Goal: Task Accomplishment & Management: Manage account settings

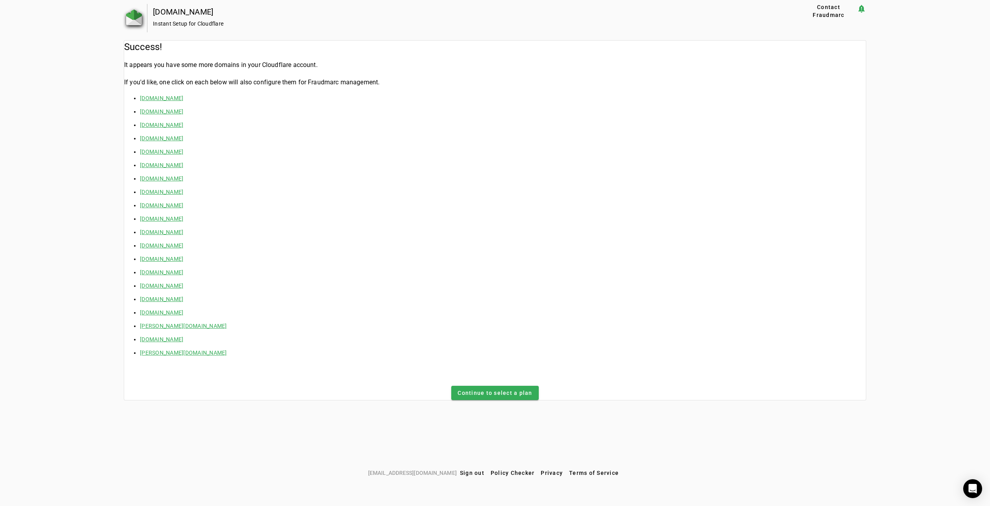
click at [131, 20] on img at bounding box center [134, 17] width 16 height 16
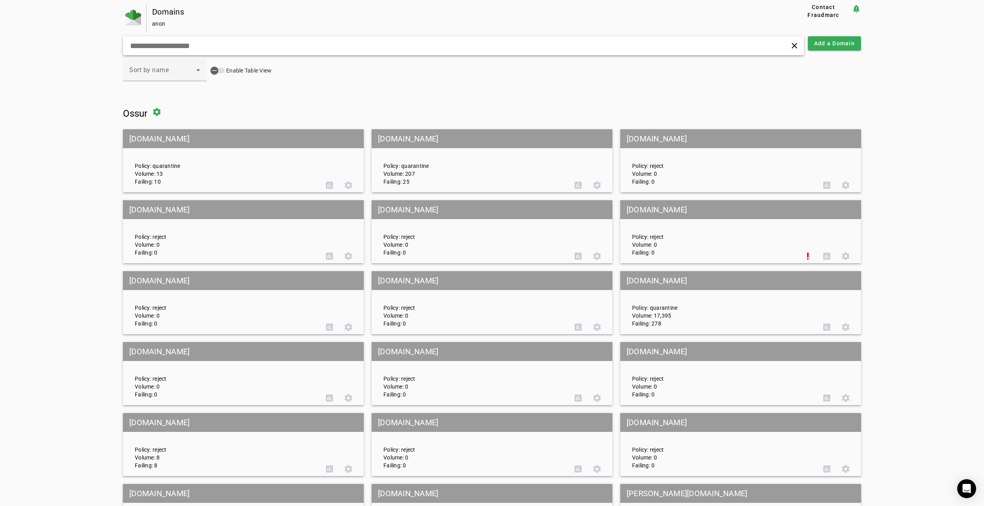
click at [204, 48] on input "text" at bounding box center [316, 45] width 374 height 9
paste input "**********"
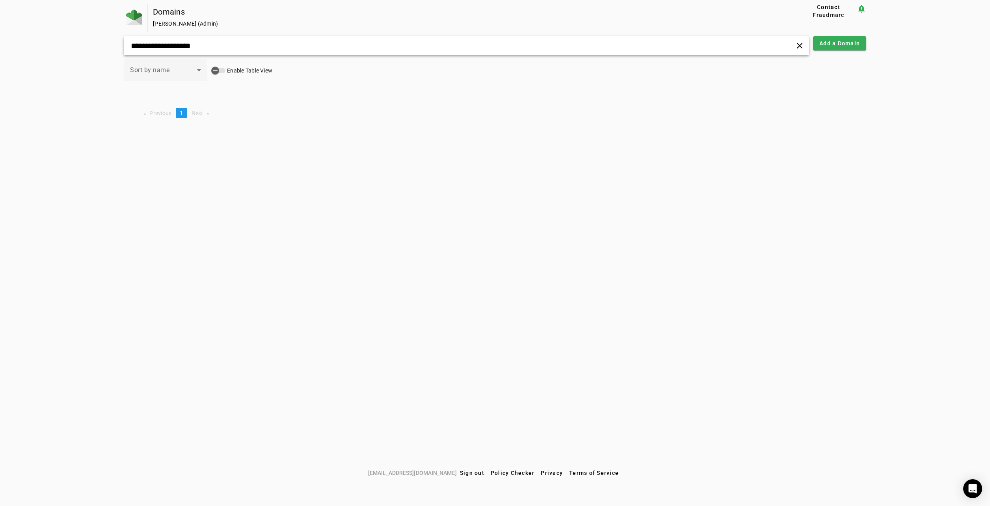
type input "**********"
click at [836, 47] on span "Add a Domain" at bounding box center [840, 43] width 41 height 8
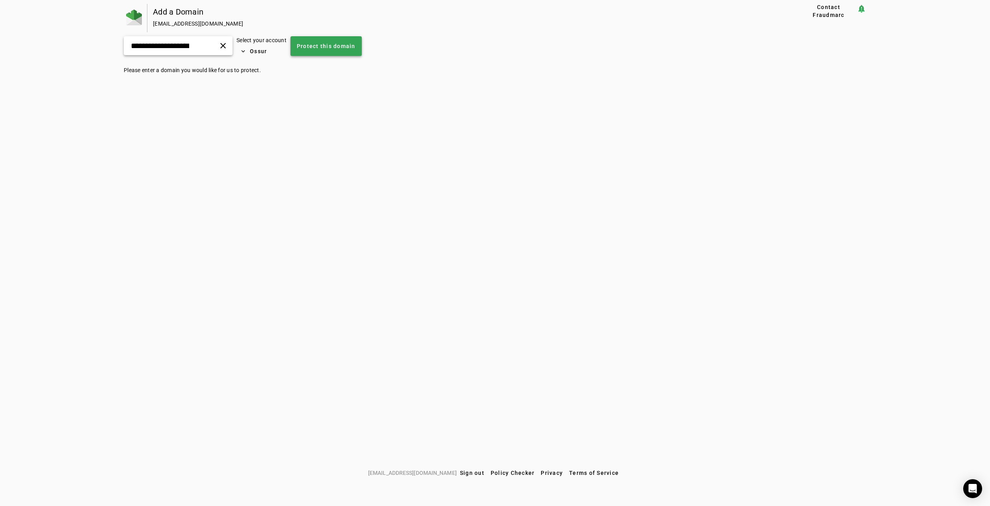
click at [356, 45] on span "Protect this domain" at bounding box center [326, 46] width 59 height 8
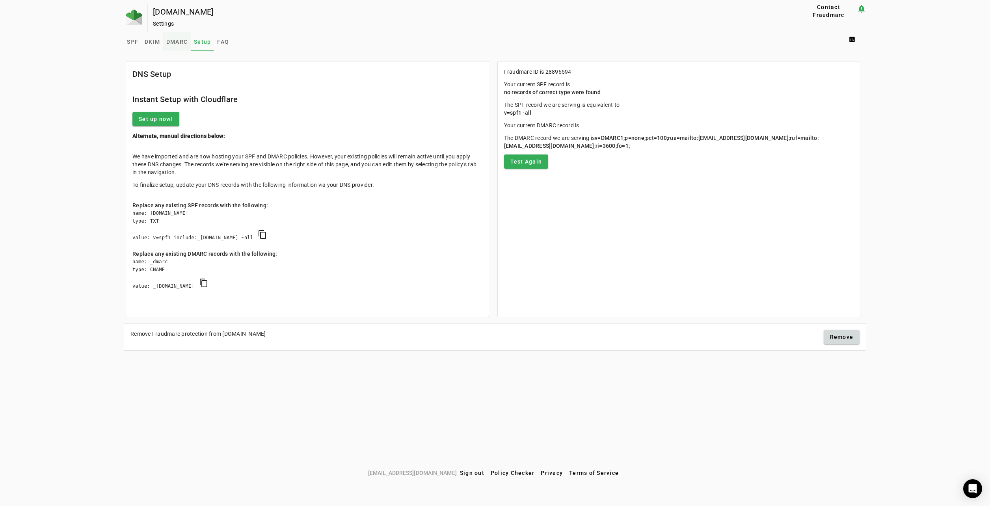
click at [183, 44] on span "DMARC" at bounding box center [176, 42] width 21 height 6
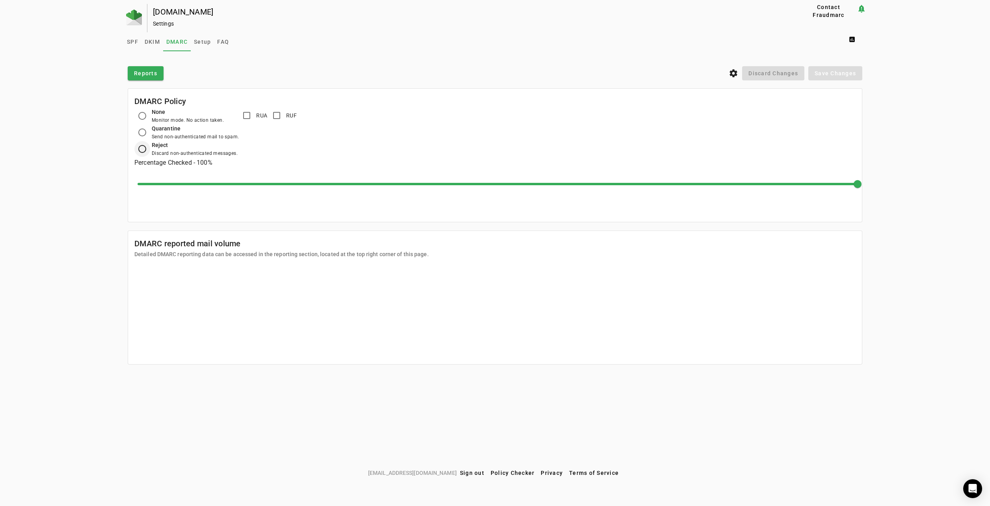
click at [151, 146] on div at bounding box center [142, 149] width 19 height 19
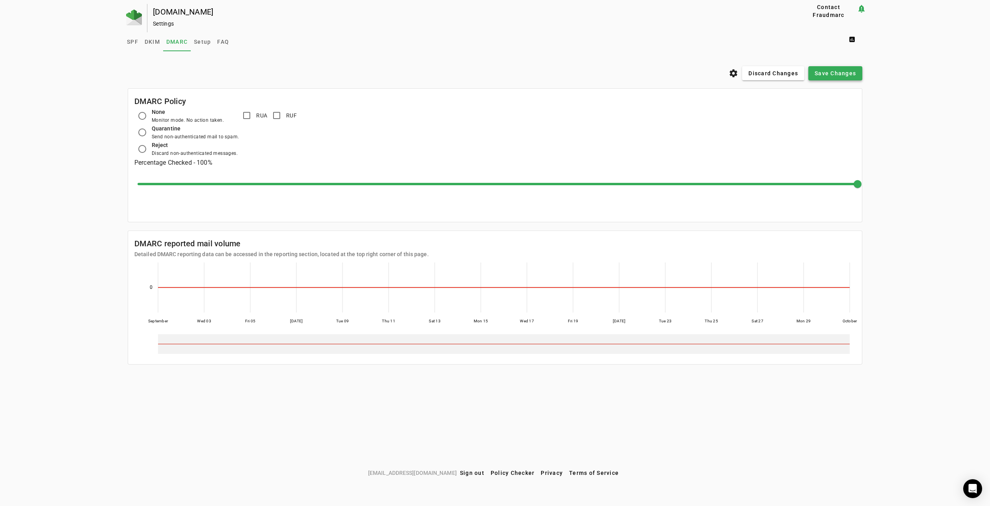
click at [829, 74] on span "Save Changes" at bounding box center [835, 73] width 41 height 8
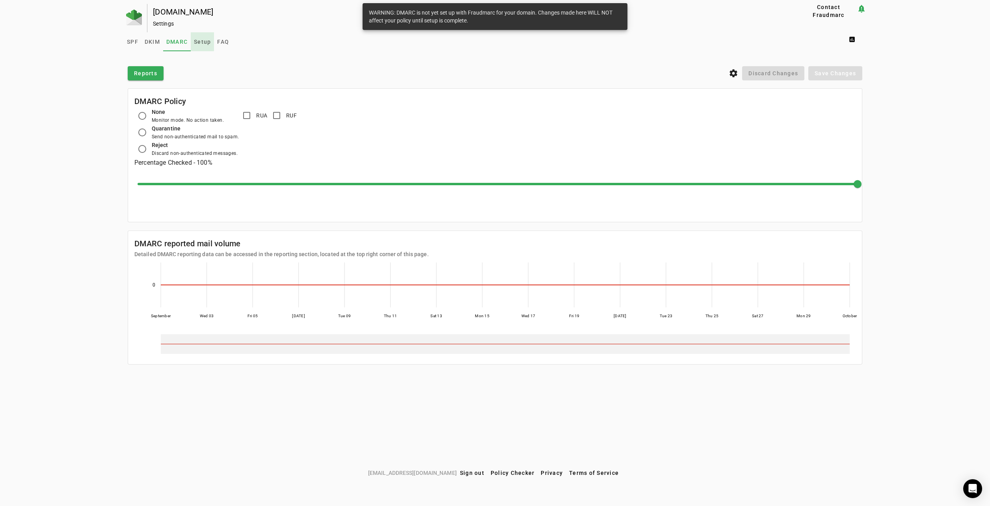
click at [200, 37] on span "Setup" at bounding box center [202, 41] width 17 height 19
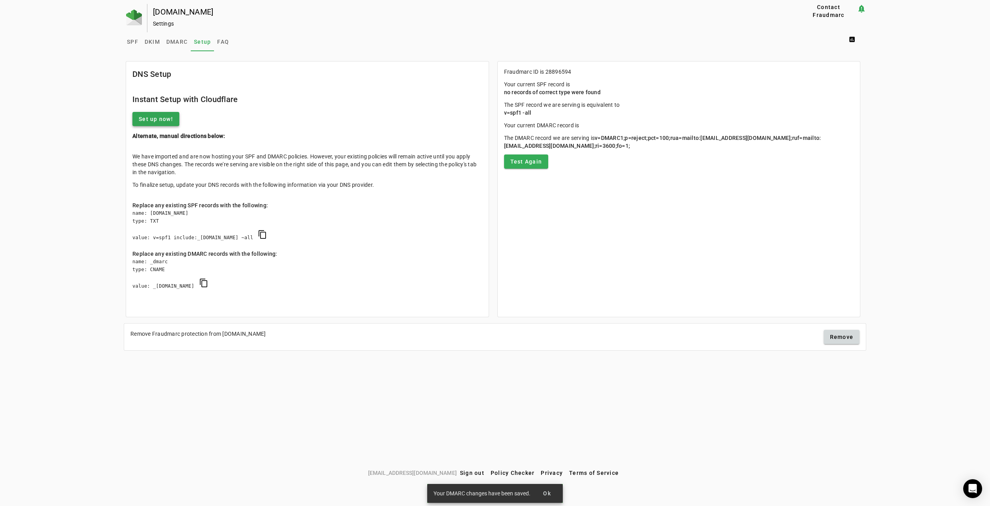
click at [158, 117] on span "Set up now!" at bounding box center [156, 119] width 34 height 8
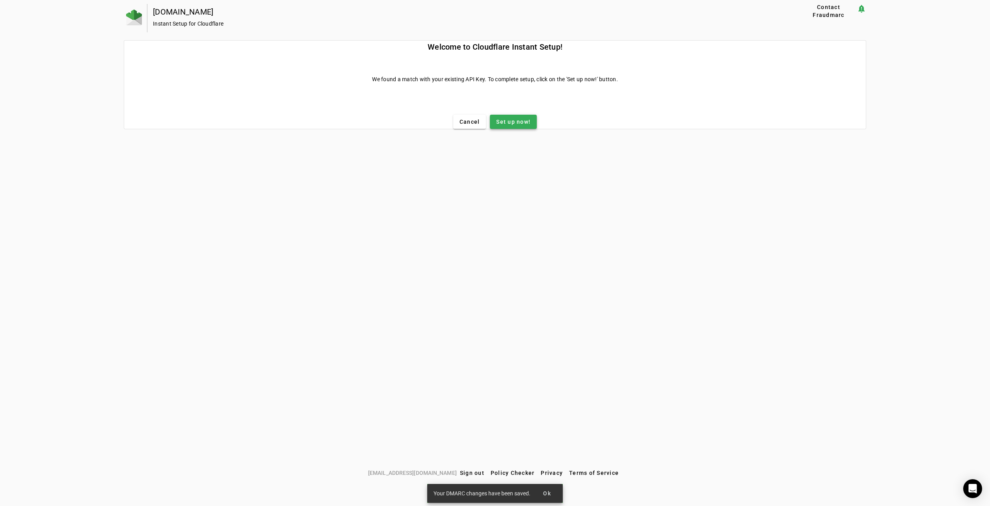
click at [514, 118] on span "Set up now!" at bounding box center [513, 122] width 34 height 8
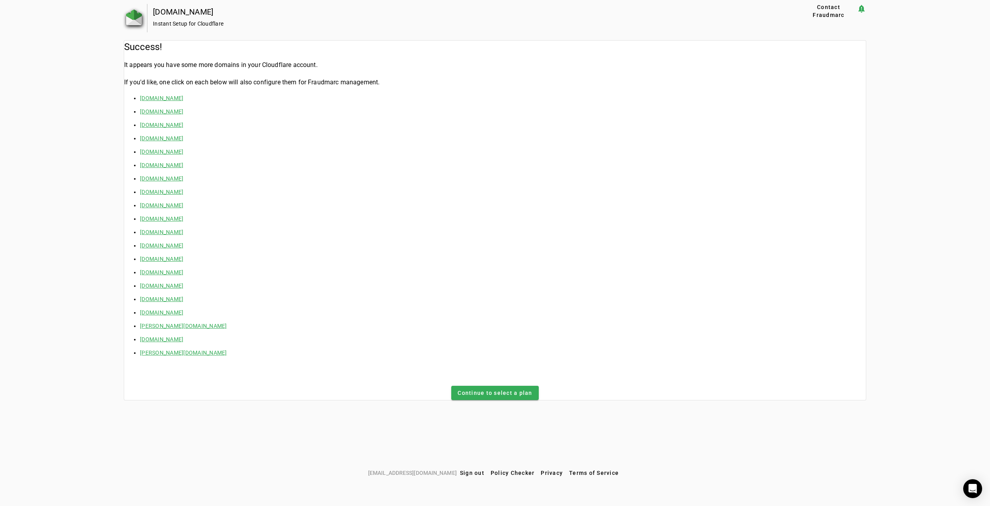
click at [140, 22] on img at bounding box center [134, 17] width 16 height 16
